Goal: Task Accomplishment & Management: Manage account settings

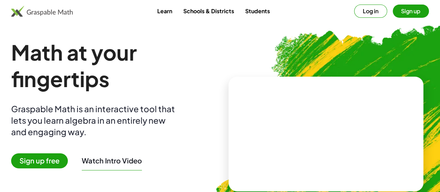
click at [354, 14] on button "Log in" at bounding box center [370, 11] width 33 height 13
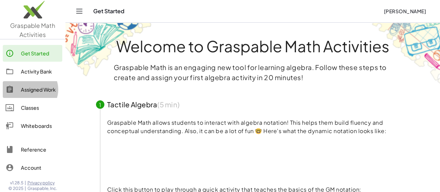
click at [39, 87] on div "Assigned Work" at bounding box center [40, 89] width 39 height 8
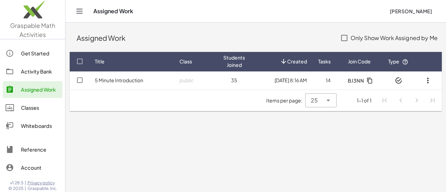
click at [197, 85] on td "public" at bounding box center [196, 80] width 44 height 18
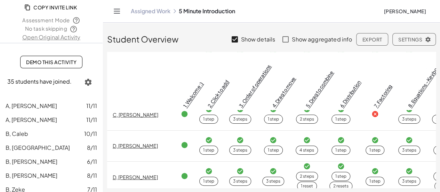
scroll to position [70, 0]
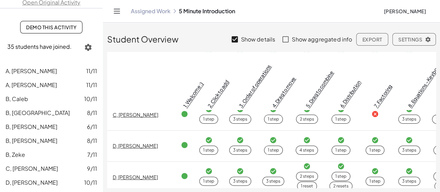
click at [84, 45] on icon "button" at bounding box center [88, 47] width 8 height 8
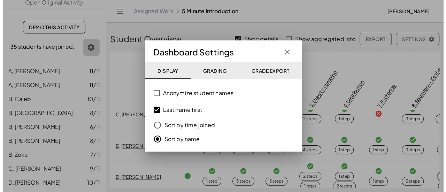
scroll to position [0, 0]
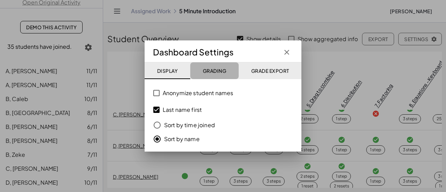
click at [217, 69] on span "Grading" at bounding box center [214, 71] width 24 height 6
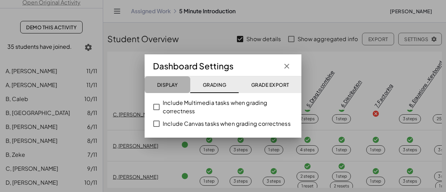
click at [174, 84] on span "Display" at bounding box center [167, 84] width 21 height 6
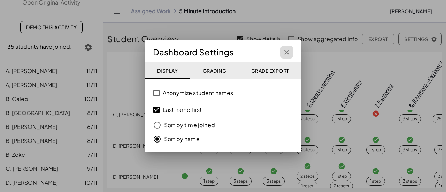
click at [284, 56] on button "button" at bounding box center [286, 52] width 13 height 13
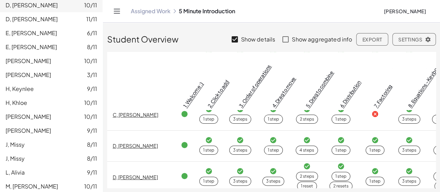
scroll to position [258, 0]
